Goal: Transaction & Acquisition: Purchase product/service

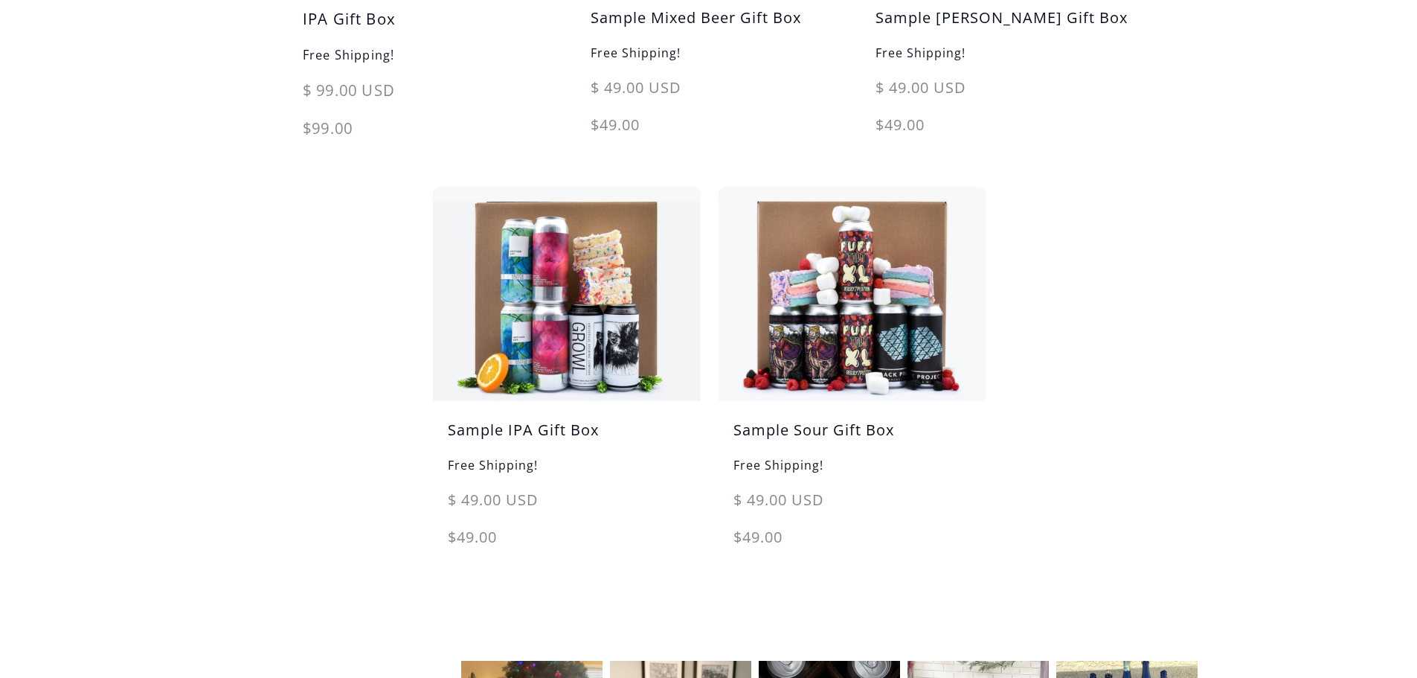
scroll to position [669, 0]
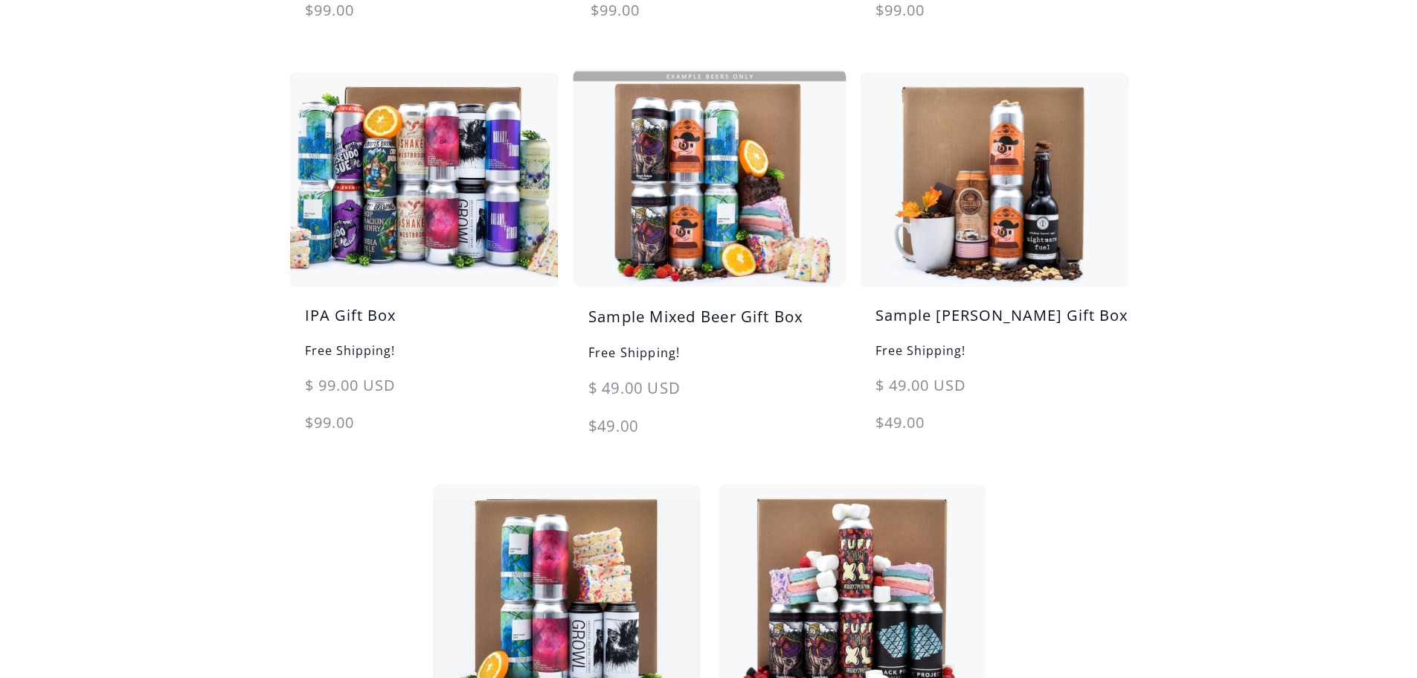
click at [678, 233] on img at bounding box center [708, 177] width 281 height 225
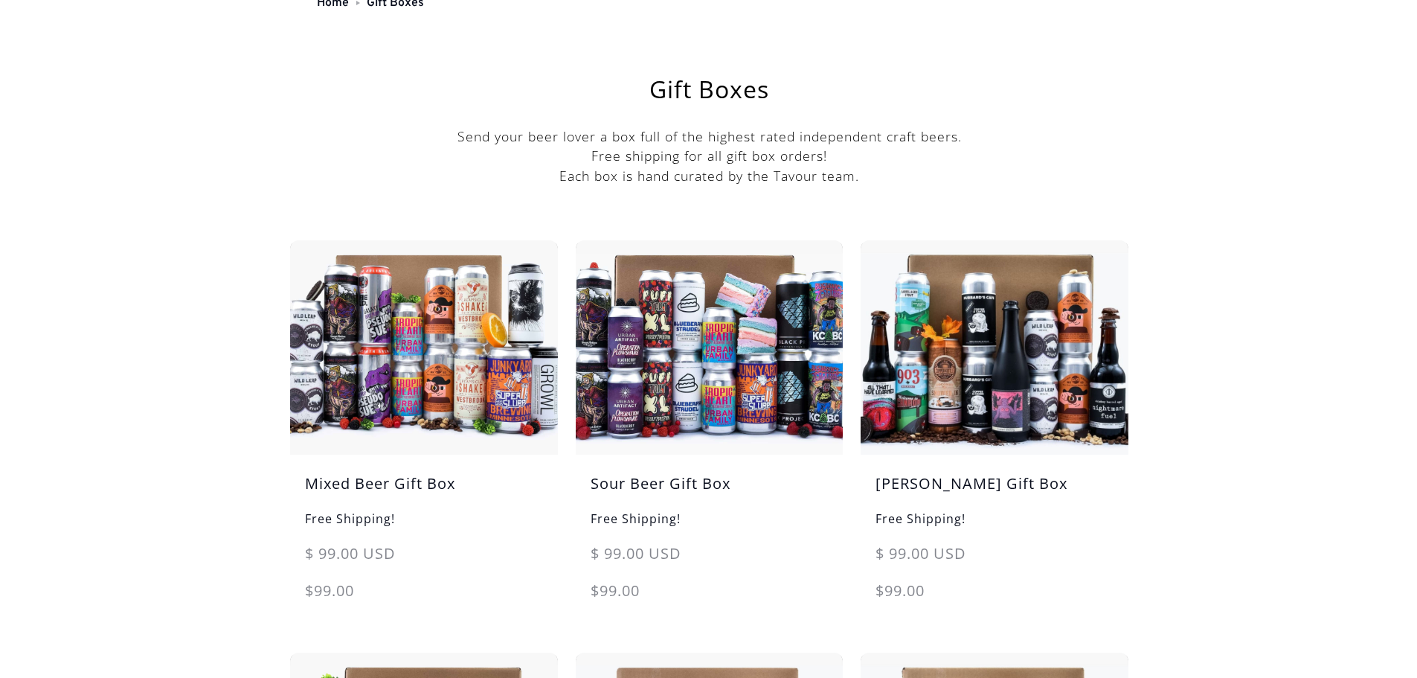
scroll to position [74, 0]
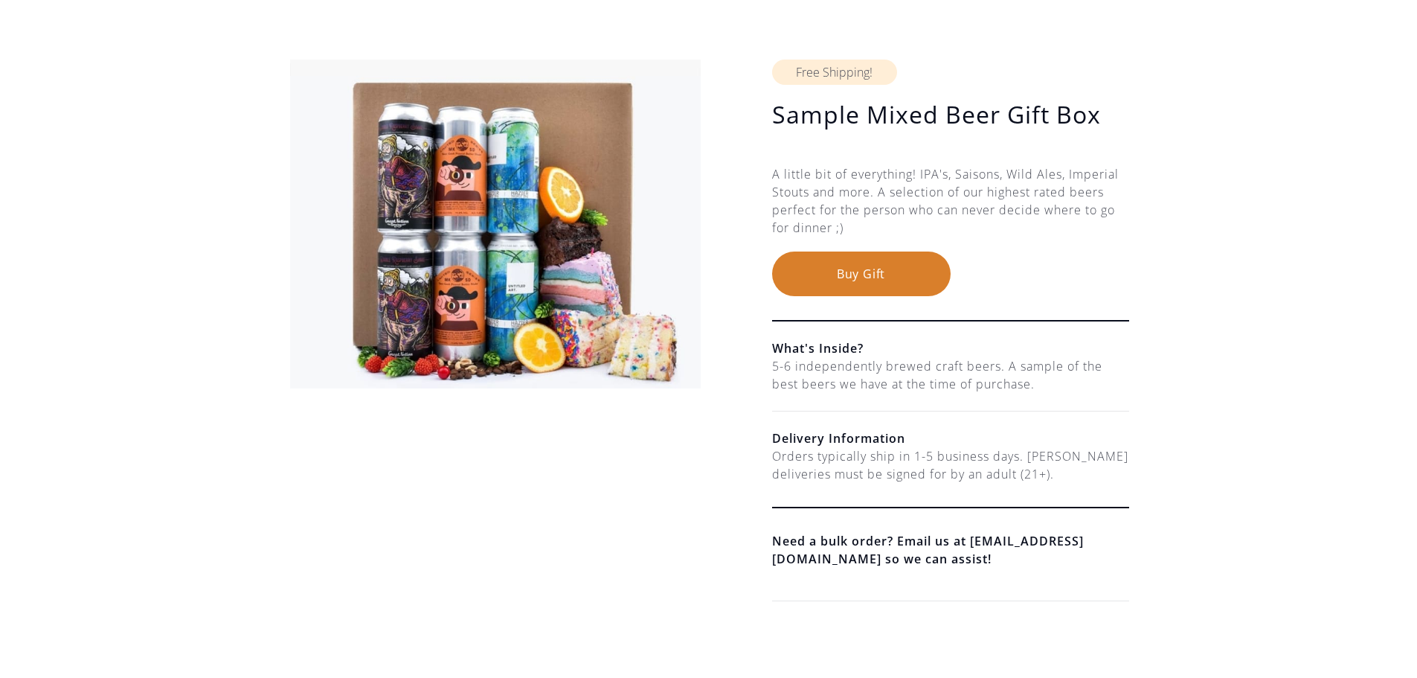
scroll to position [149, 0]
